Goal: Complete application form

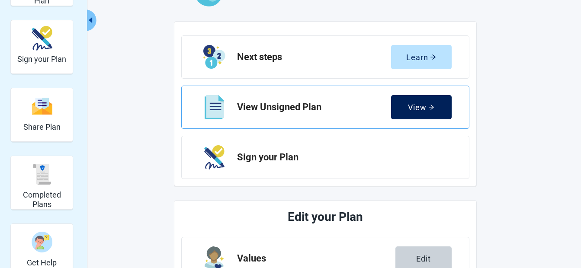
scroll to position [87, 0]
click at [428, 106] on icon "arrow-right" at bounding box center [431, 107] width 6 height 6
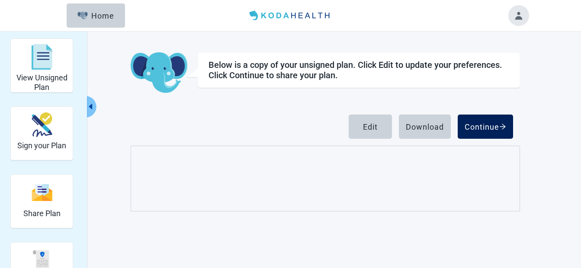
click at [486, 126] on div "Continue" at bounding box center [486, 126] width 42 height 9
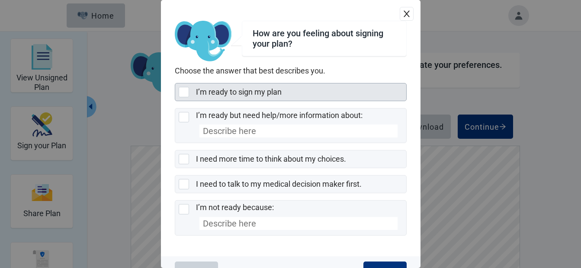
click at [185, 89] on div at bounding box center [184, 92] width 10 height 10
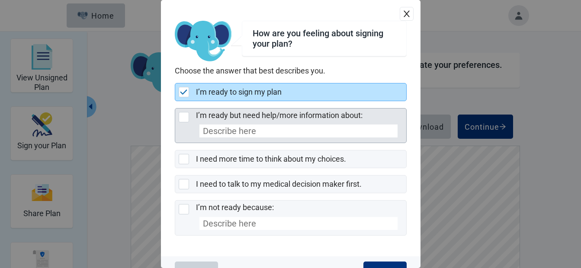
scroll to position [23, 0]
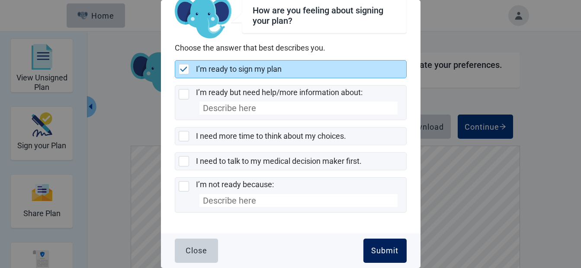
click at [382, 251] on div "Submit" at bounding box center [384, 251] width 27 height 9
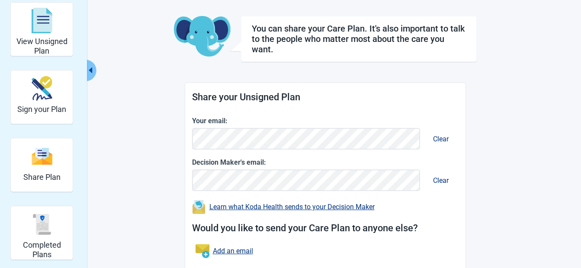
scroll to position [87, 0]
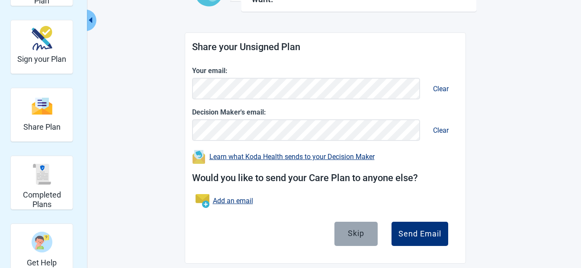
click at [359, 235] on div "Skip" at bounding box center [356, 233] width 16 height 9
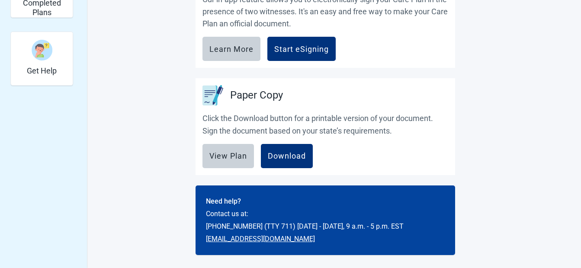
scroll to position [279, 0]
